Goal: Task Accomplishment & Management: Manage account settings

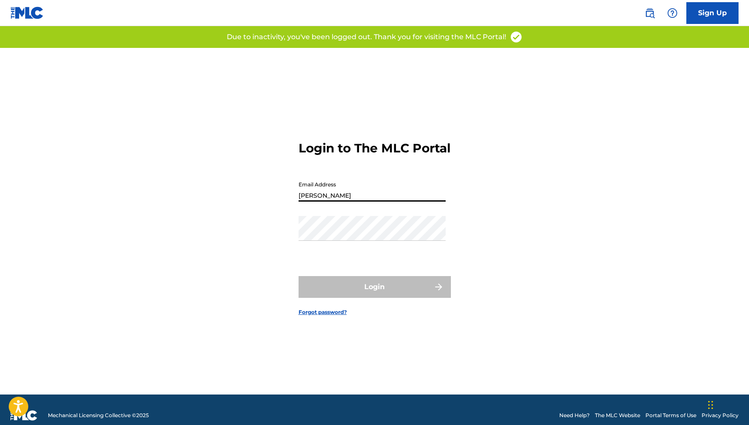
click at [374, 294] on button "Login" at bounding box center [375, 287] width 152 height 22
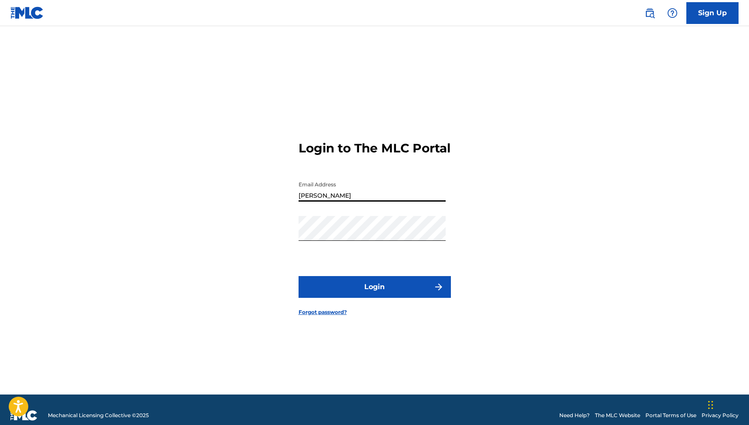
drag, startPoint x: 347, startPoint y: 204, endPoint x: 272, endPoint y: 200, distance: 75.4
click at [272, 200] on div "Login to The MLC Portal Email Address [PERSON_NAME] Password Login Forgot passw…" at bounding box center [374, 221] width 609 height 346
type input "[EMAIL_ADDRESS][DOMAIN_NAME]"
click at [382, 294] on button "Login" at bounding box center [375, 287] width 152 height 22
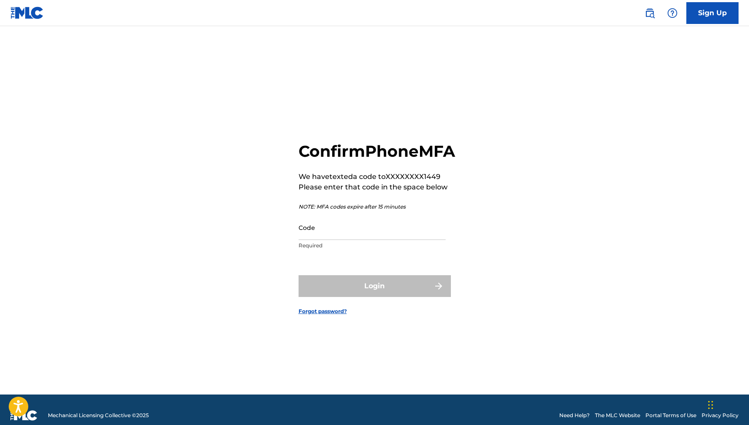
click at [323, 249] on p "Required" at bounding box center [372, 246] width 147 height 8
click at [318, 240] on input "Code" at bounding box center [372, 227] width 147 height 25
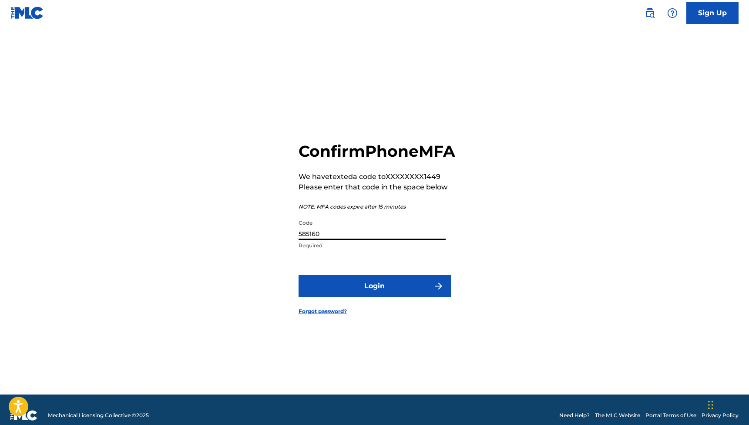
type input "585160"
click at [373, 295] on button "Login" at bounding box center [375, 286] width 152 height 22
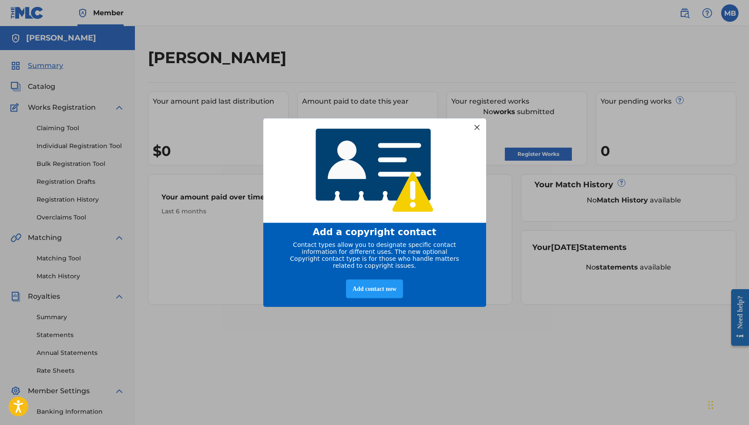
click at [477, 122] on div at bounding box center [476, 126] width 11 height 11
